Goal: Task Accomplishment & Management: Complete application form

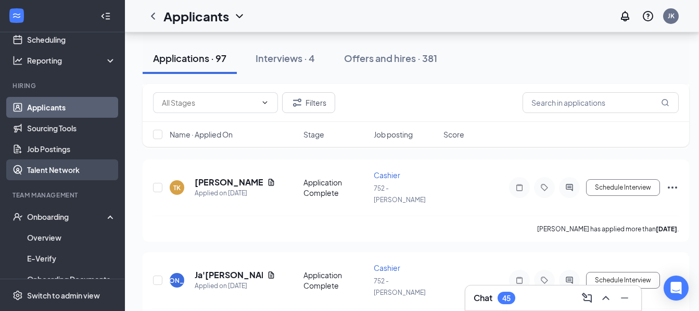
scroll to position [1735, 0]
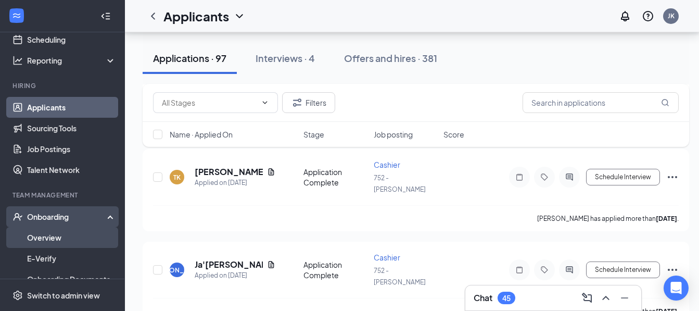
click at [54, 236] on link "Overview" at bounding box center [71, 237] width 89 height 21
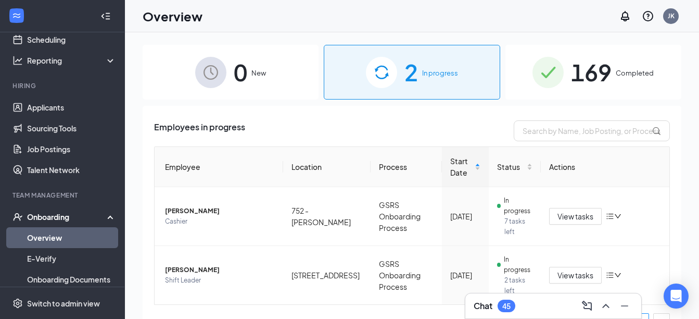
click at [582, 74] on span "169" at bounding box center [591, 72] width 41 height 36
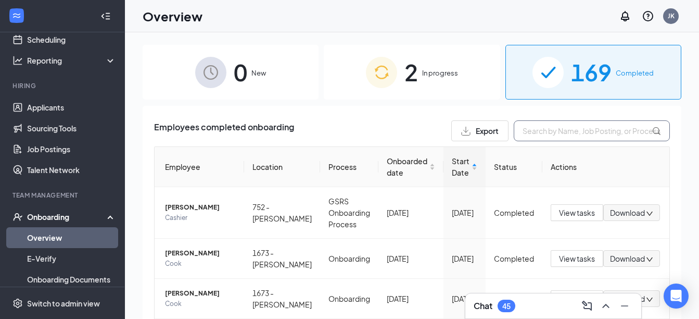
click at [534, 137] on input "text" at bounding box center [592, 130] width 156 height 21
type input "[PERSON_NAME]"
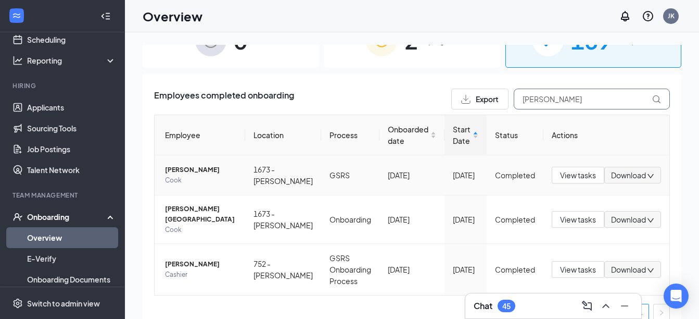
scroll to position [36, 0]
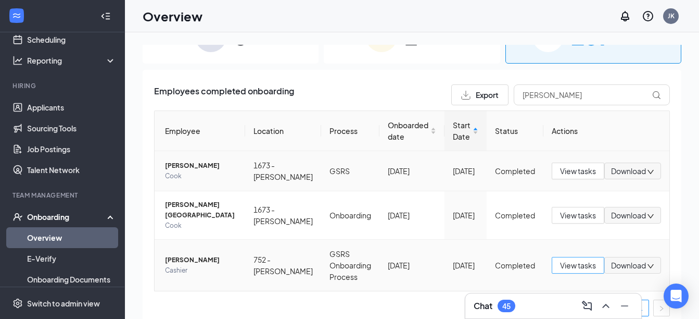
click at [571, 259] on span "View tasks" at bounding box center [578, 264] width 36 height 11
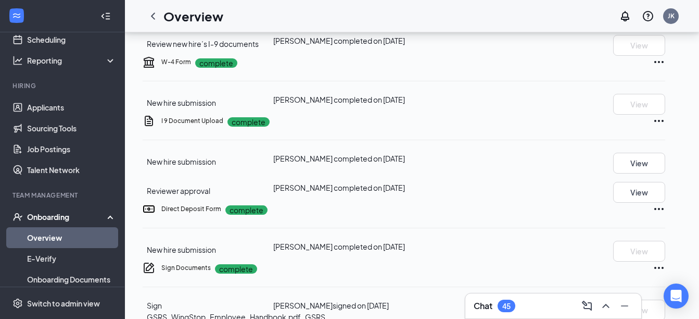
scroll to position [203, 0]
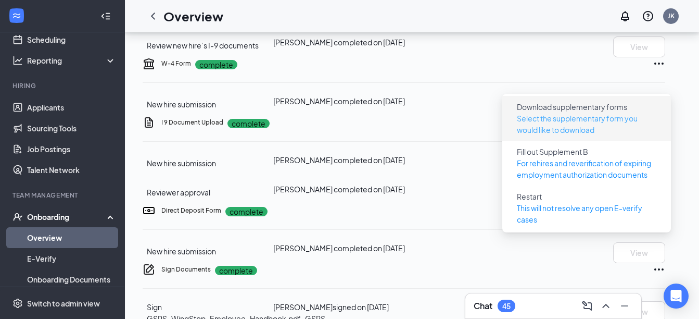
click at [564, 114] on p "Select the supplementary form you would like to download" at bounding box center [587, 123] width 140 height 23
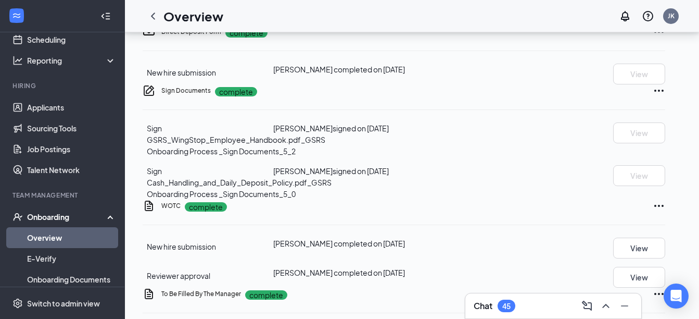
scroll to position [380, 0]
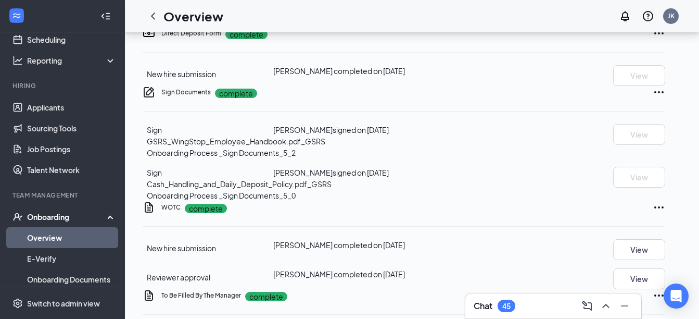
click at [646, 27] on button "View" at bounding box center [640, 16] width 52 height 21
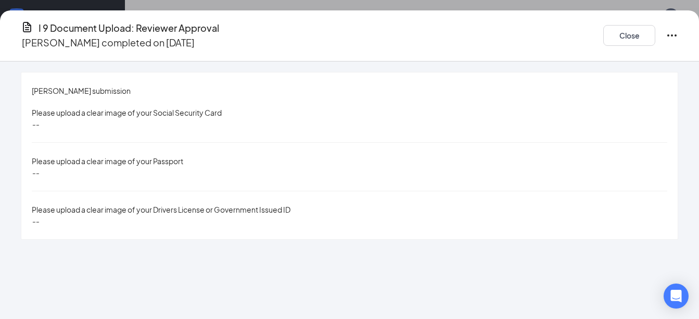
click at [222, 108] on span "Please upload a clear image of your Social Security Card" at bounding box center [127, 112] width 190 height 9
click at [361, 215] on div "--" at bounding box center [350, 220] width 636 height 11
click at [234, 167] on div "--" at bounding box center [350, 172] width 636 height 11
click at [222, 108] on span "Please upload a clear image of your Social Security Card" at bounding box center [127, 112] width 190 height 9
click at [615, 35] on button "Close" at bounding box center [630, 35] width 52 height 21
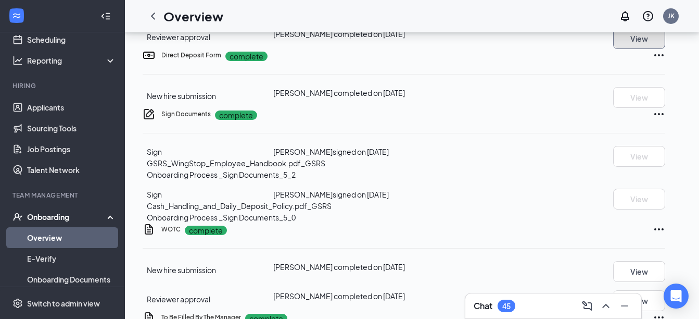
scroll to position [358, 0]
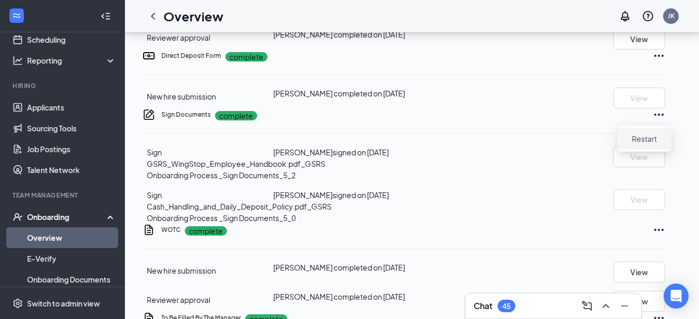
click at [649, 135] on span "Restart" at bounding box center [644, 138] width 25 height 10
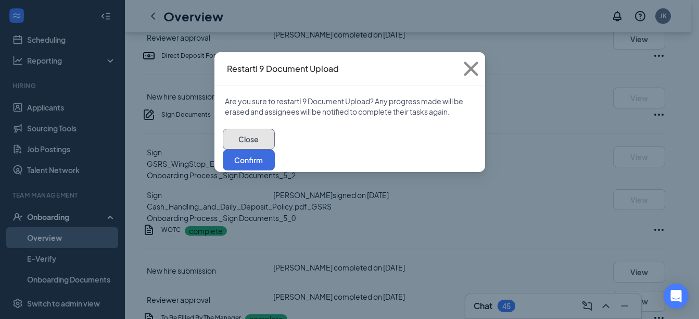
click at [275, 149] on button "Close" at bounding box center [249, 139] width 52 height 21
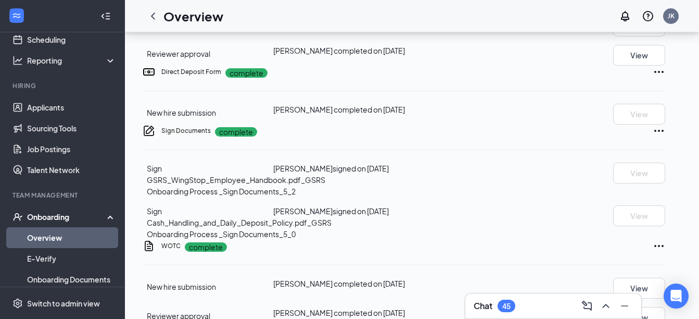
scroll to position [344, 0]
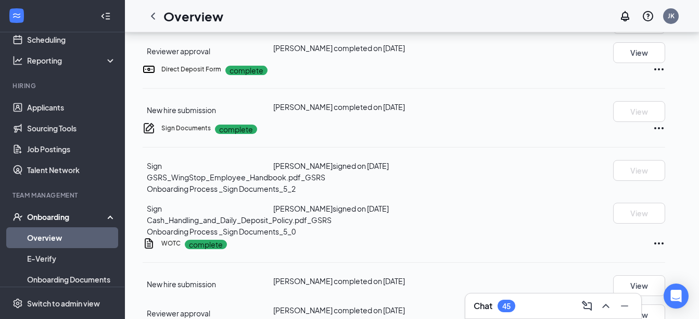
click at [631, 122] on div "Direct Deposit Form complete New hire submission [PERSON_NAME] completed on [DA…" at bounding box center [404, 92] width 523 height 59
click at [651, 63] on button "View" at bounding box center [640, 52] width 52 height 21
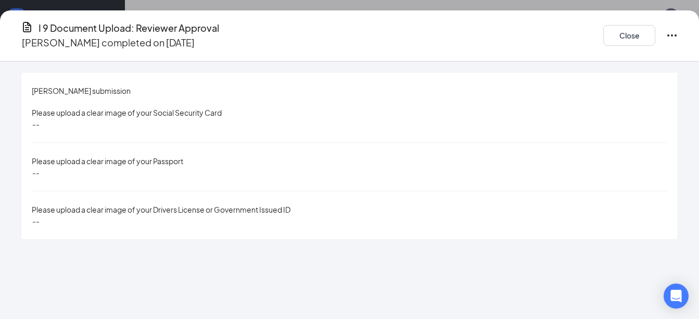
click at [668, 34] on icon "Ellipses" at bounding box center [672, 35] width 9 height 2
click at [636, 54] on span "Restart" at bounding box center [635, 52] width 25 height 10
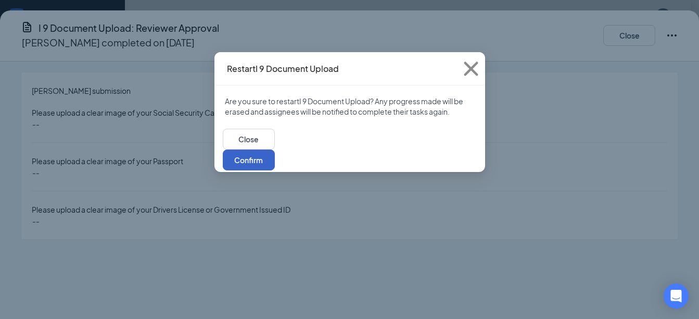
click at [275, 149] on button "Confirm" at bounding box center [249, 159] width 52 height 21
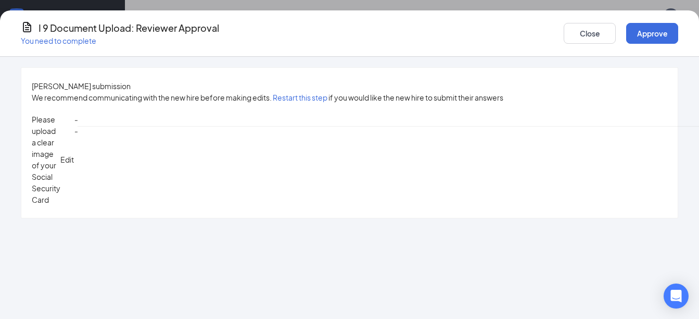
click at [74, 114] on div "Please upload a clear image of your Social Security Card Edit" at bounding box center [53, 160] width 42 height 92
click at [74, 155] on span "Edit" at bounding box center [67, 159] width 14 height 9
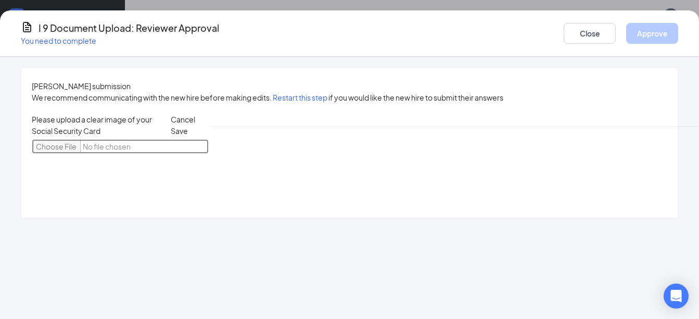
click at [112, 139] on input "file" at bounding box center [120, 146] width 177 height 15
type input "C:\fakepath\Screensho.jpg"
click at [153, 139] on input "file" at bounding box center [120, 146] width 177 height 15
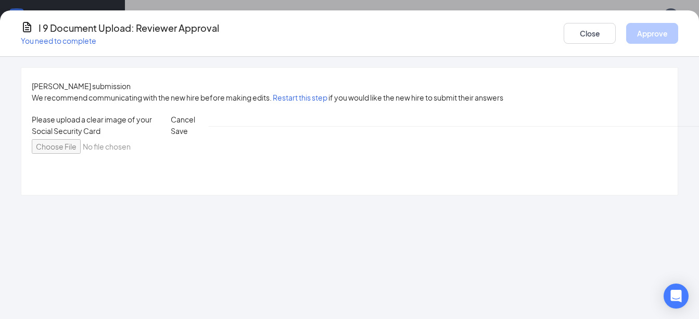
type input "C:\fakepath\Screensho (1).jpg"
click at [188, 126] on span "Save" at bounding box center [179, 130] width 17 height 9
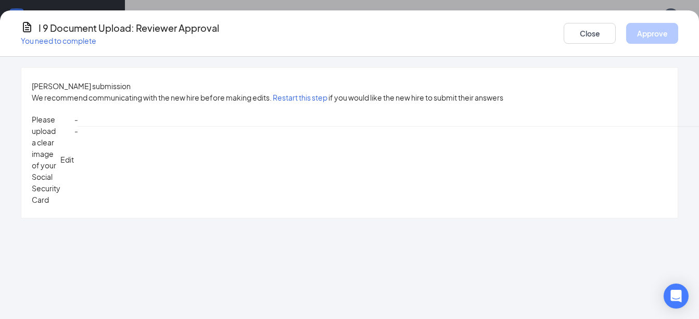
click at [74, 155] on span "Edit" at bounding box center [67, 159] width 14 height 9
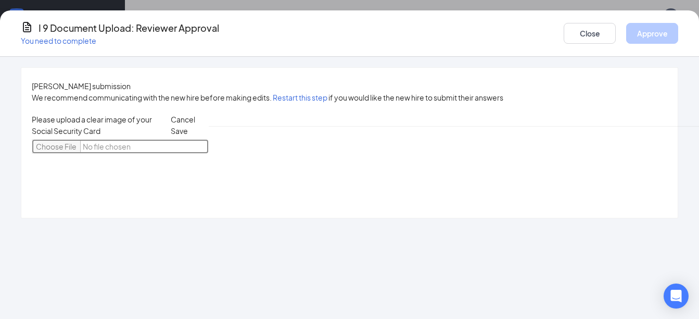
click at [106, 139] on input "file" at bounding box center [120, 146] width 177 height 15
type input "C:\fakepath\Screensho.jpg"
click at [113, 139] on input "file" at bounding box center [120, 146] width 177 height 15
click at [195, 115] on span "Cancel" at bounding box center [183, 119] width 24 height 9
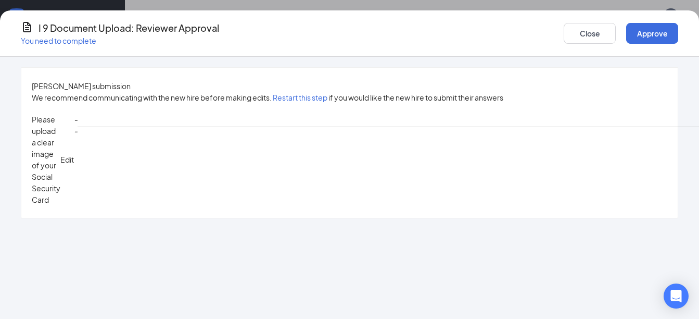
click at [74, 155] on span "Edit" at bounding box center [67, 159] width 14 height 9
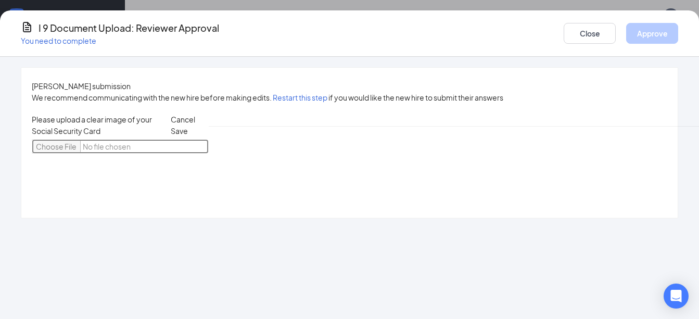
click at [117, 139] on input "file" at bounding box center [120, 146] width 177 height 15
type input "C:\fakepath\RM SS Card.jpg"
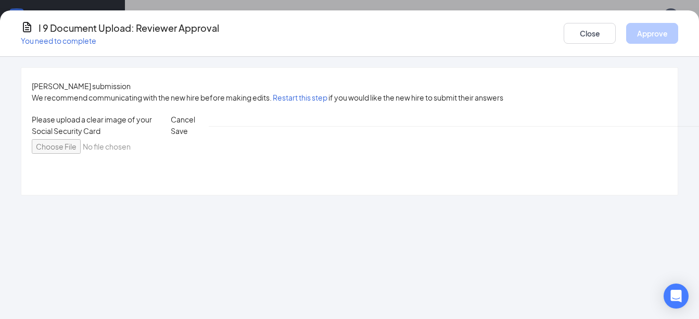
type input "C:\fakepath\RM ID.jpg"
click at [188, 126] on span "Save" at bounding box center [179, 130] width 17 height 9
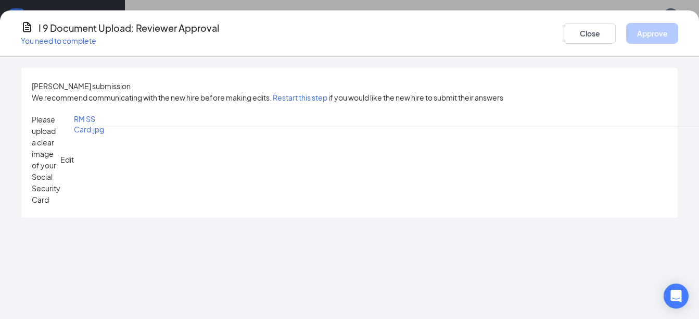
click at [652, 30] on button "Approve" at bounding box center [653, 33] width 52 height 21
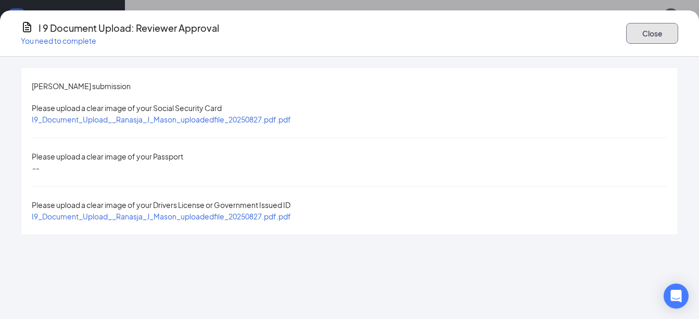
click at [652, 30] on button "Close" at bounding box center [653, 33] width 52 height 21
